Goal: Find contact information: Find contact information

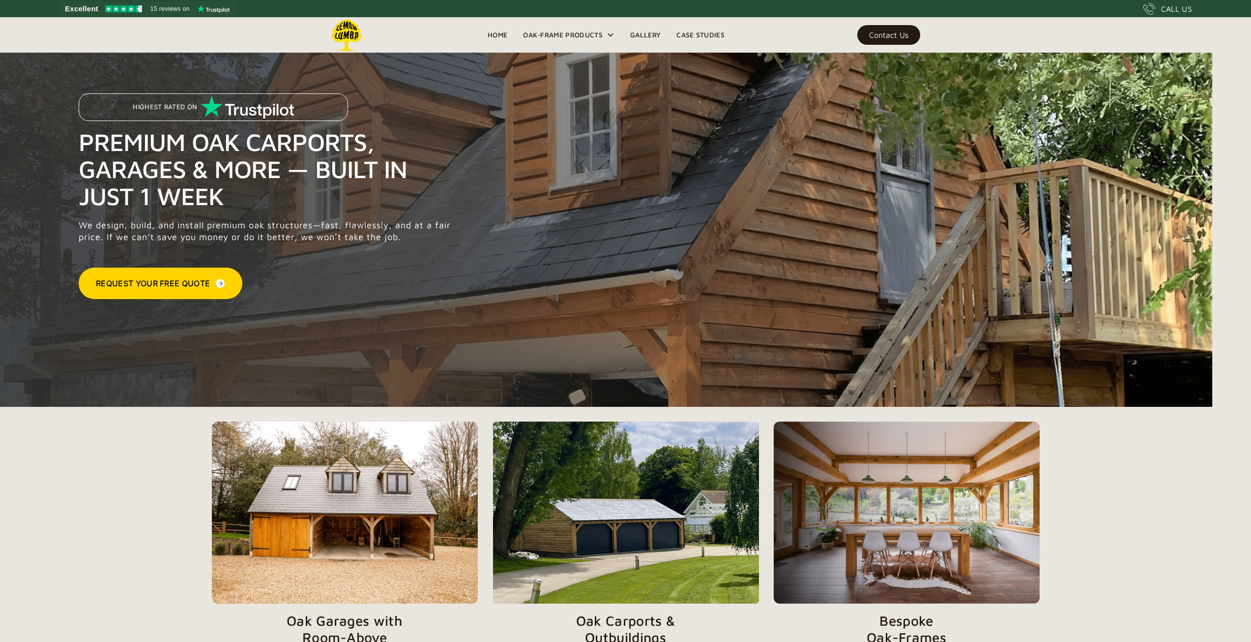
click at [899, 34] on div "Contact Us" at bounding box center [888, 34] width 39 height 7
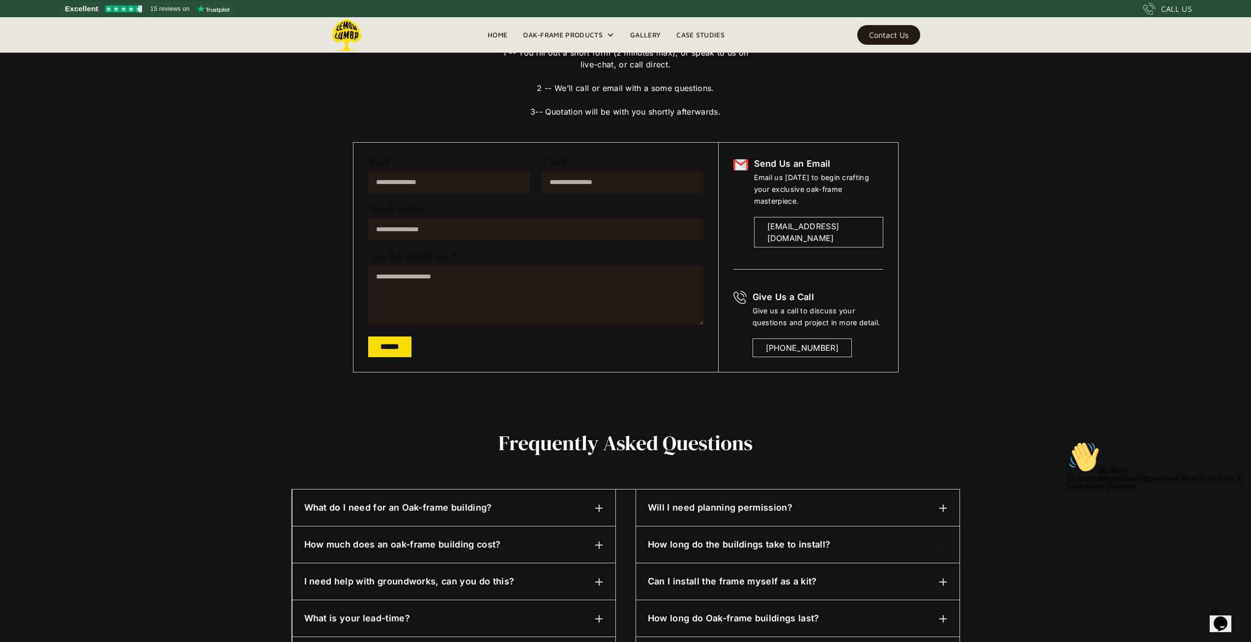
scroll to position [103, 0]
drag, startPoint x: 882, startPoint y: 214, endPoint x: 752, endPoint y: 224, distance: 130.7
click at [752, 224] on div "Send Us an Email Email us today to begin crafting your exclusive oak-frame mast…" at bounding box center [809, 203] width 150 height 90
